Goal: Information Seeking & Learning: Learn about a topic

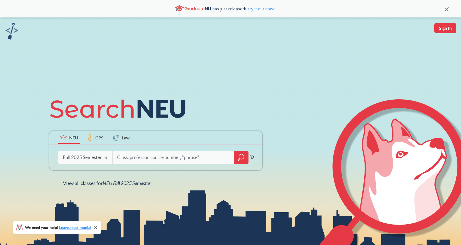
click at [99, 156] on div "Fall 2025 Semester" at bounding box center [82, 157] width 39 height 6
click at [129, 154] on input "search" at bounding box center [173, 156] width 113 height 11
type input "math3081"
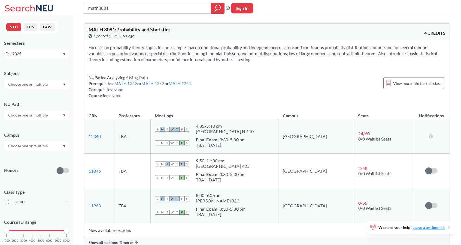
click at [242, 78] on div "NUPaths: Analyzing/Using Data Prerequisites: MATH 1342 or MATH 1252 or MATH 124…" at bounding box center [267, 86] width 357 height 24
click at [406, 84] on span "View more info for this class" at bounding box center [417, 83] width 48 height 7
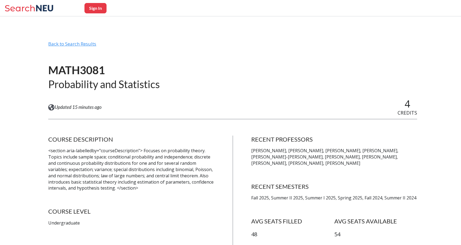
click at [78, 43] on div "Back to Search Results" at bounding box center [232, 46] width 369 height 10
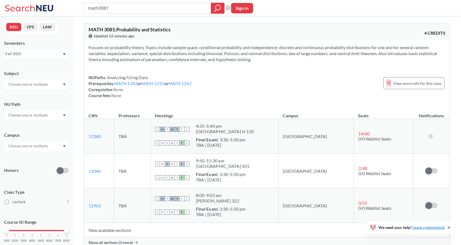
click at [55, 53] on div "Fall 2025" at bounding box center [33, 54] width 57 height 6
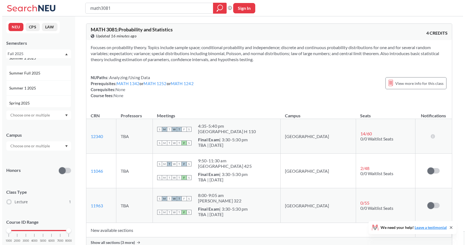
scroll to position [27, 0]
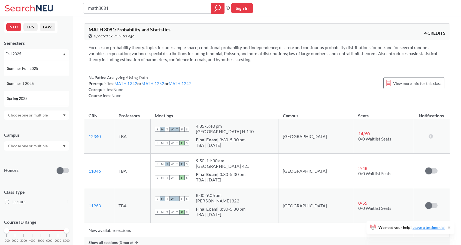
click at [37, 86] on div "Summer 1 2025" at bounding box center [38, 83] width 62 height 6
